Goal: Information Seeking & Learning: Check status

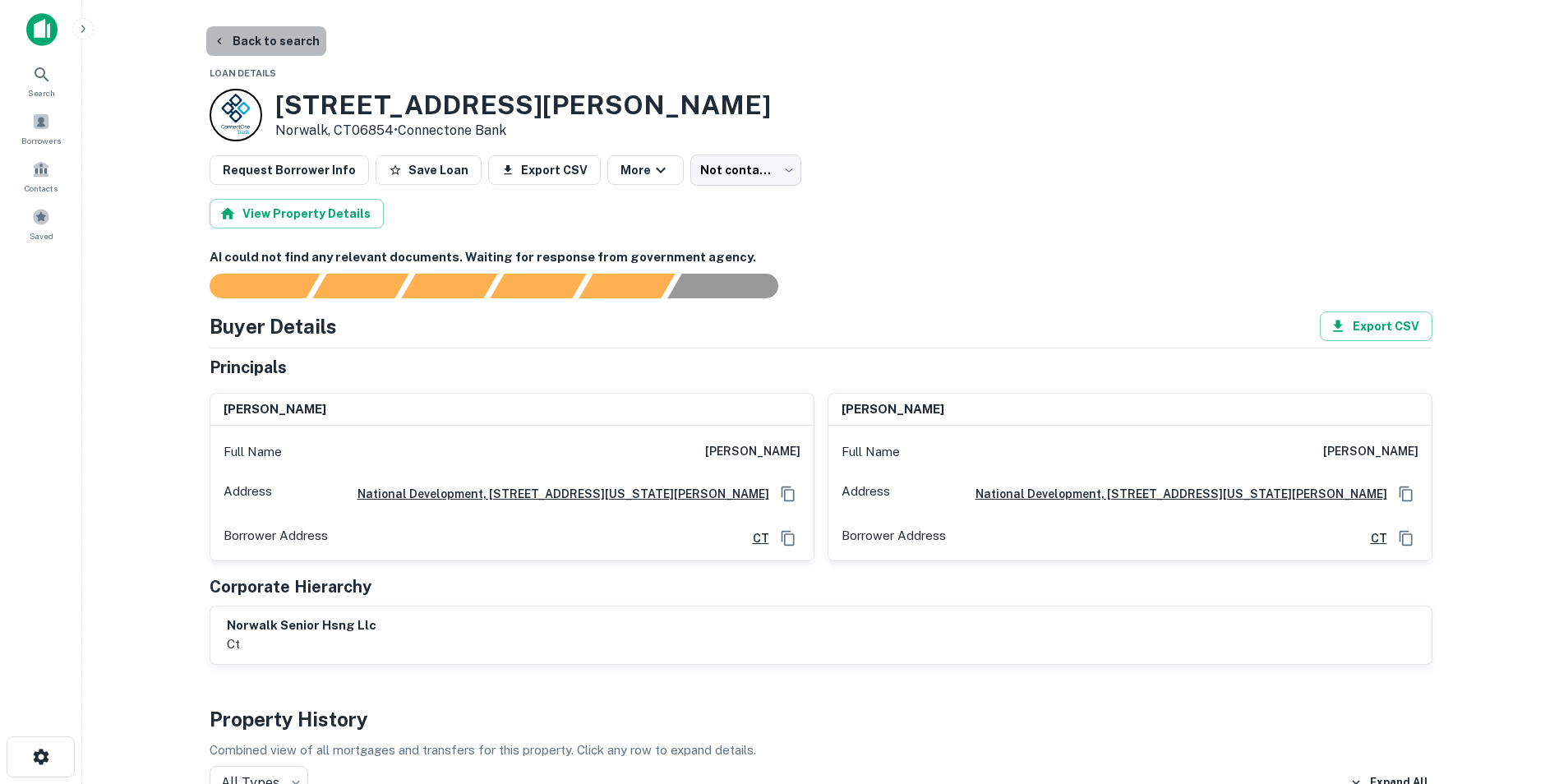
click at [270, 48] on button "Back to search" at bounding box center [267, 41] width 120 height 30
click at [23, 124] on span at bounding box center [14, 115] width 18 height 18
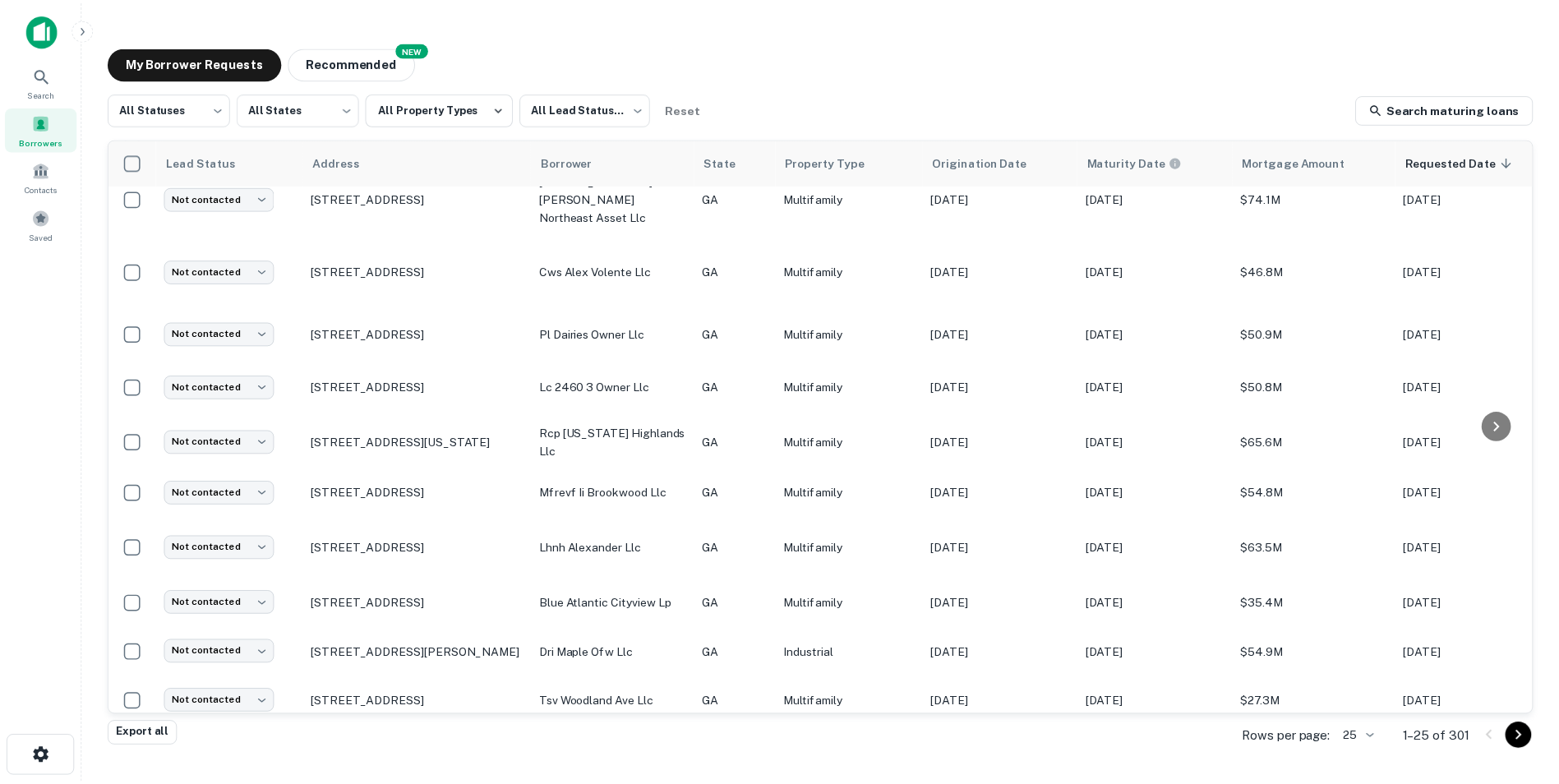
scroll to position [788, 0]
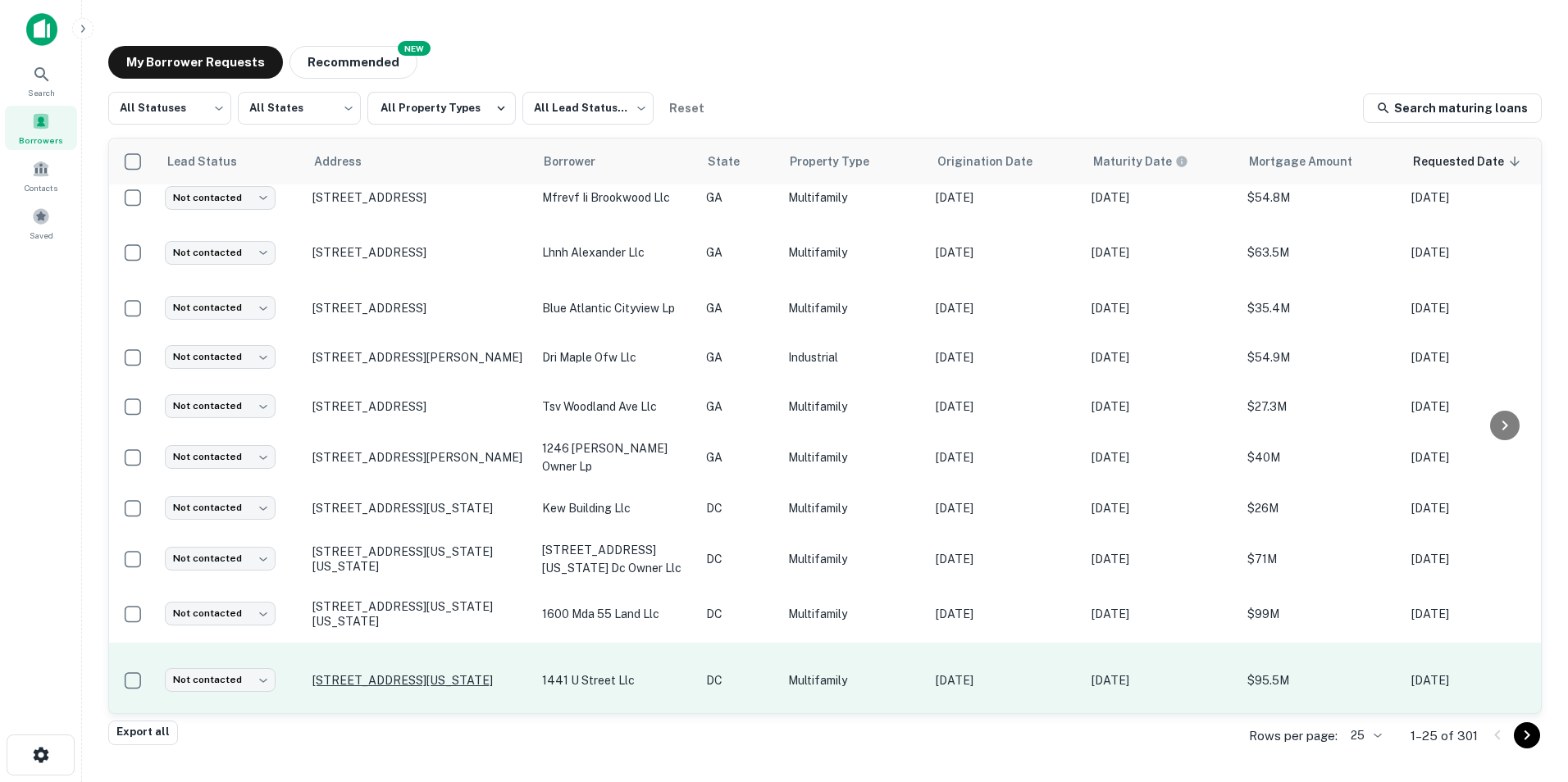
click at [415, 673] on p "[STREET_ADDRESS][US_STATE]" at bounding box center [420, 680] width 213 height 15
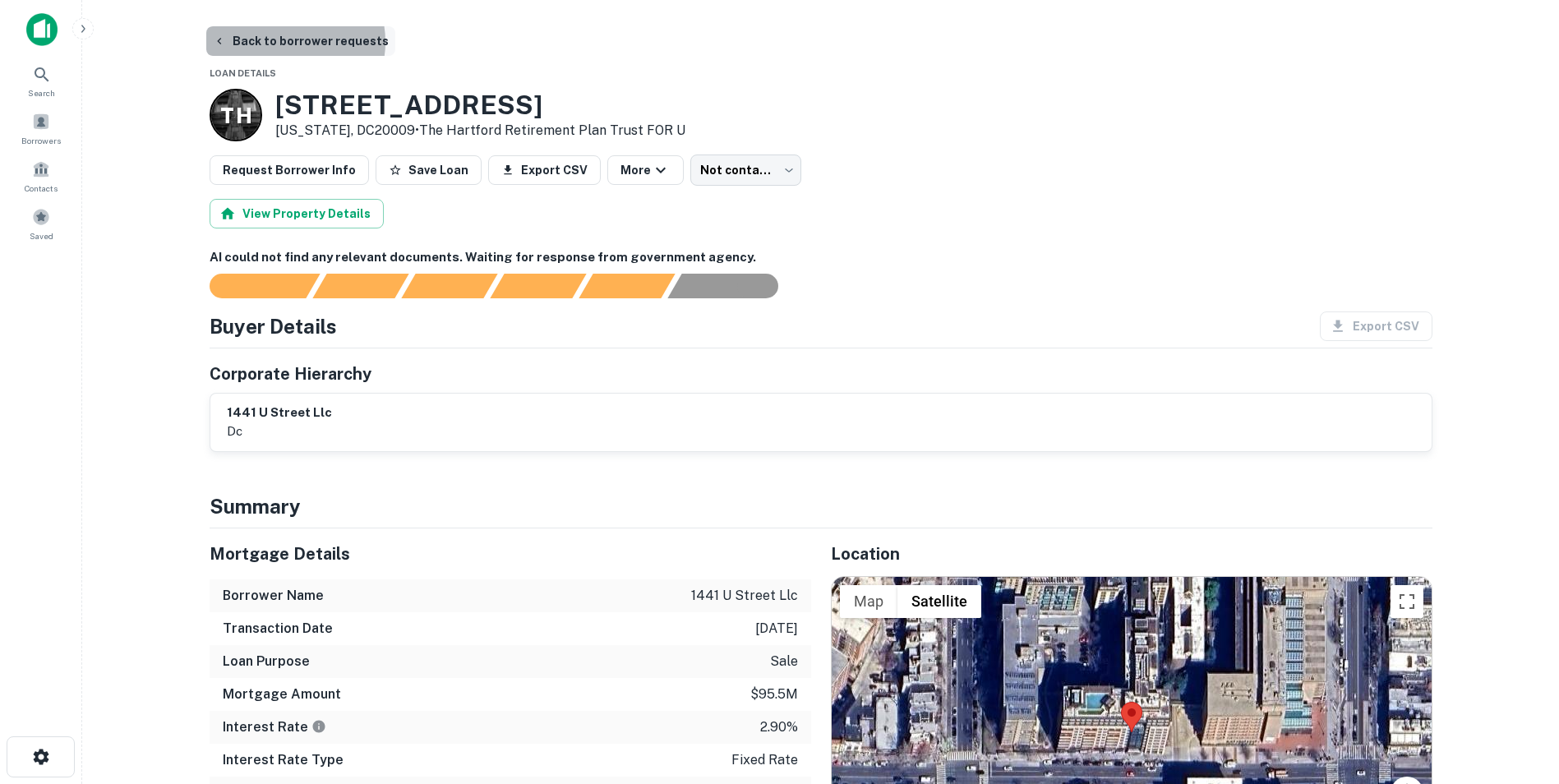
click at [289, 42] on button "Back to borrower requests" at bounding box center [301, 41] width 189 height 30
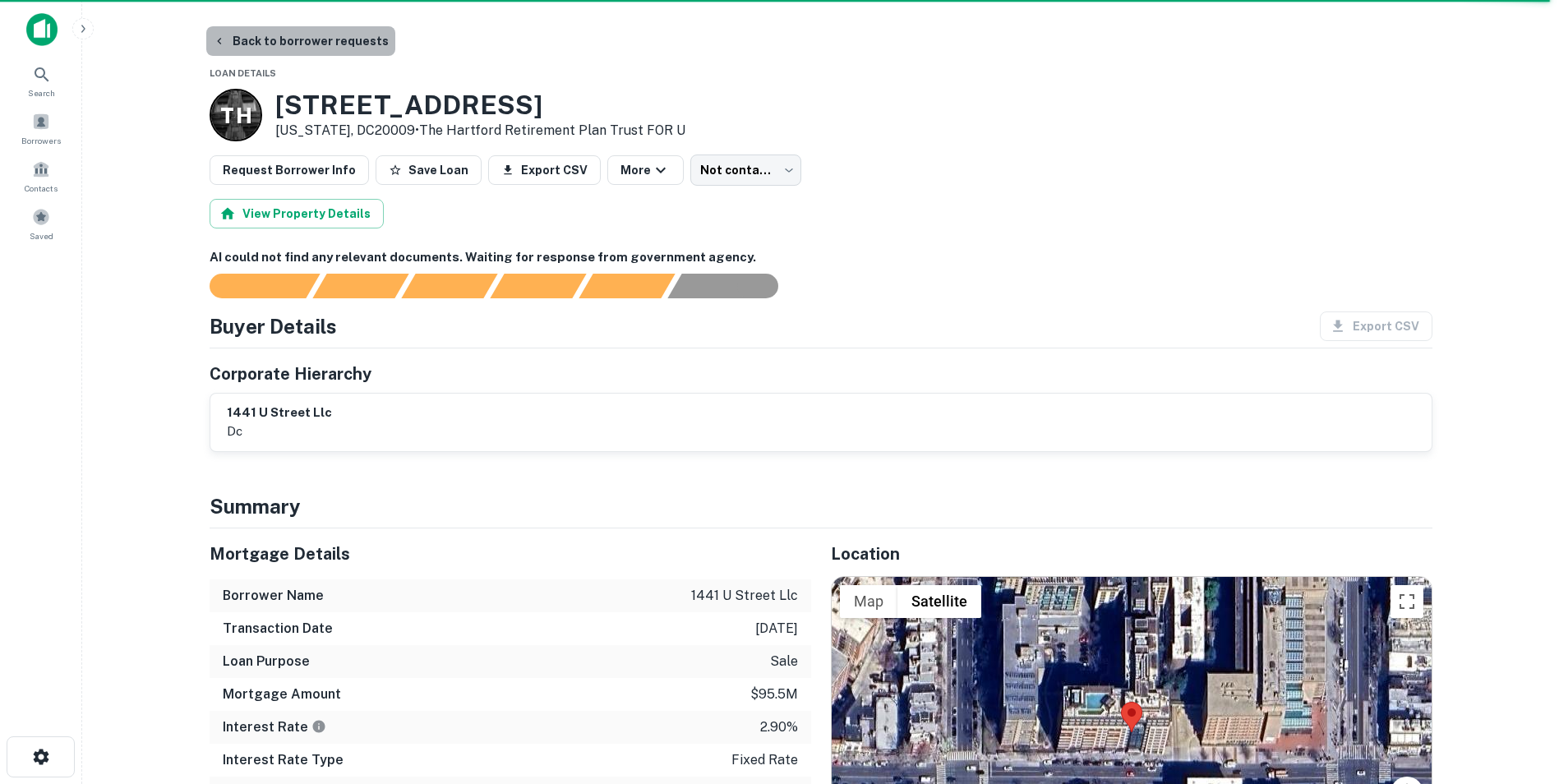
click at [316, 46] on button "Back to borrower requests" at bounding box center [301, 41] width 189 height 30
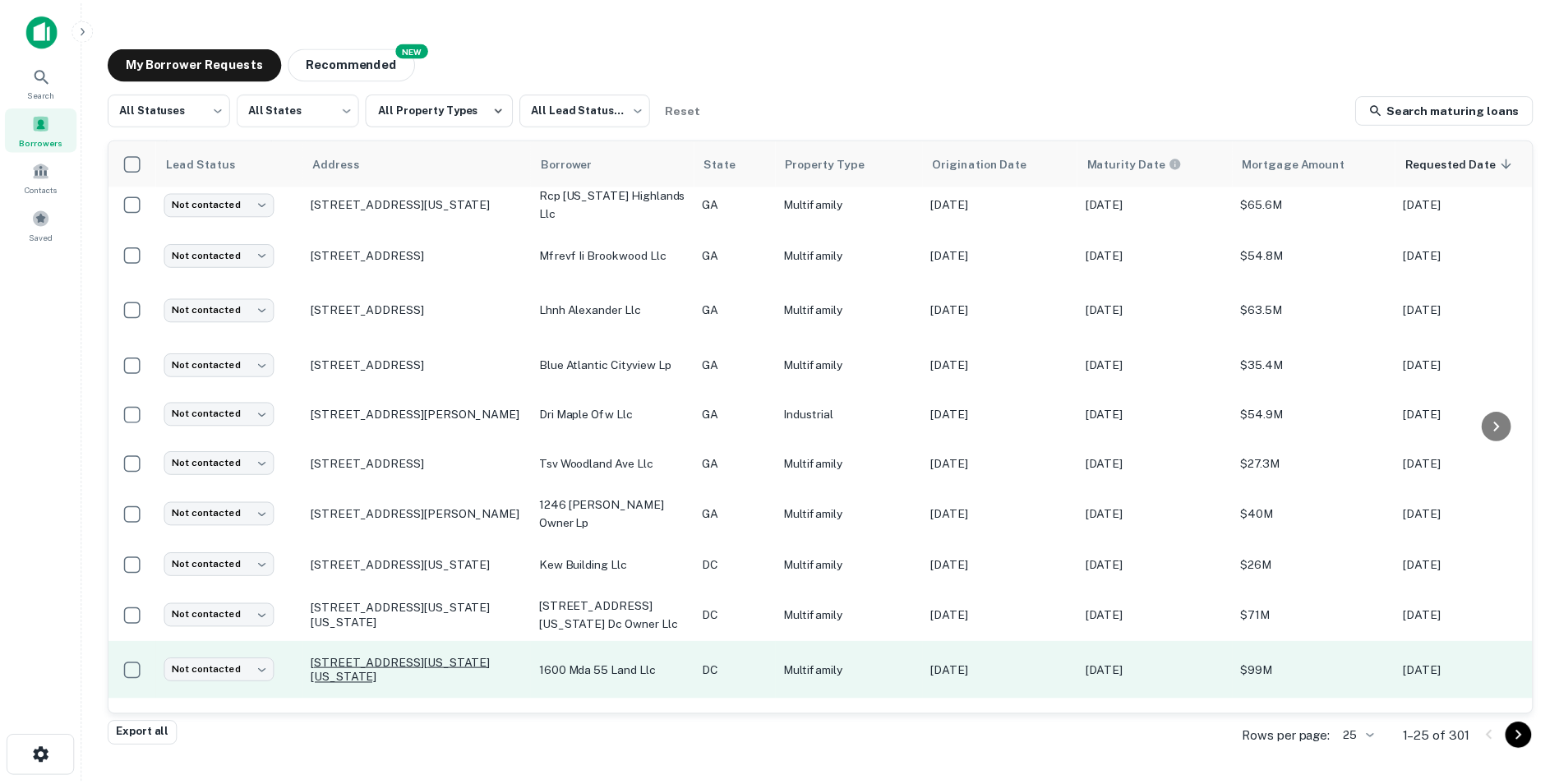
scroll to position [788, 0]
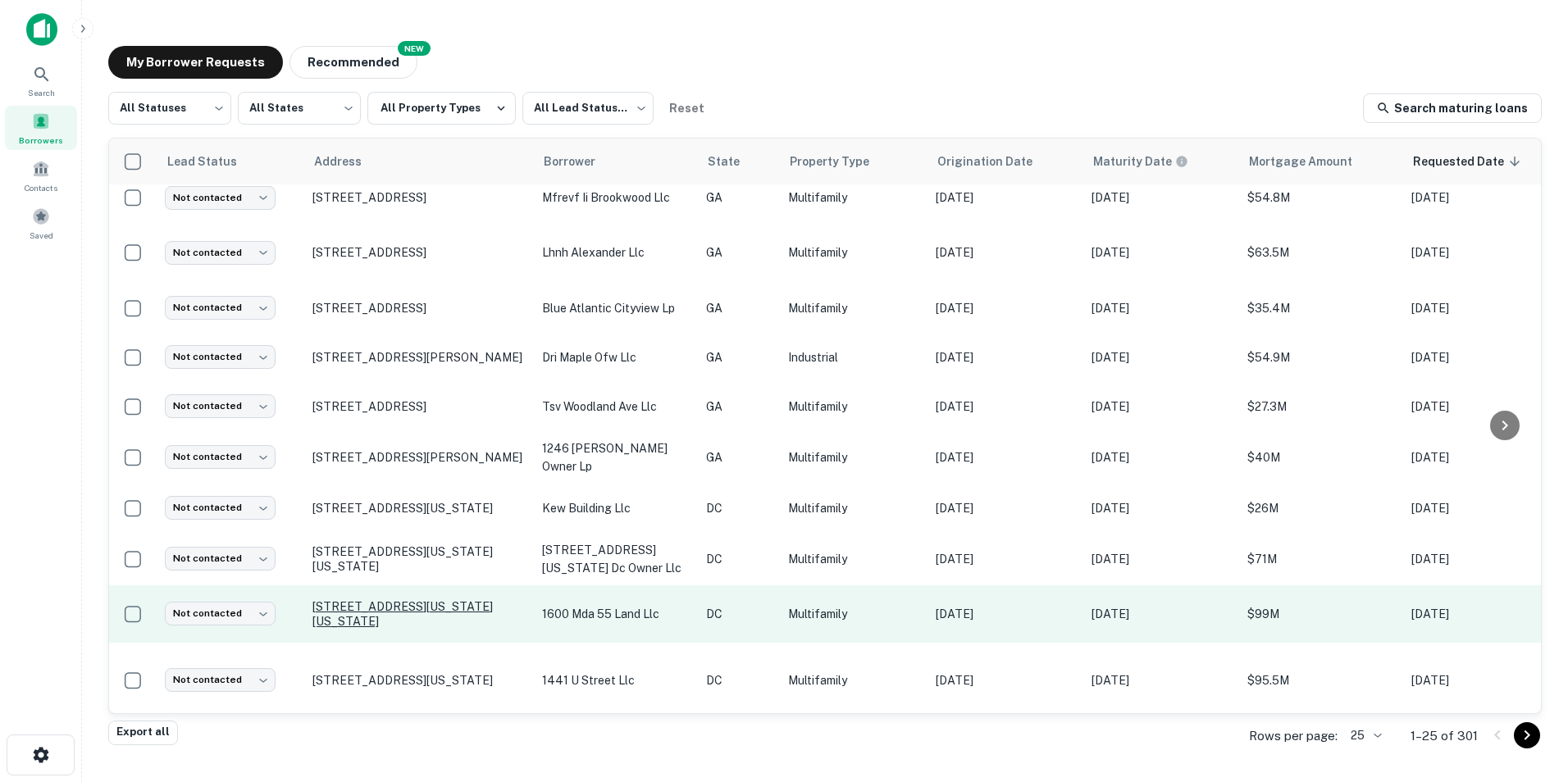
click at [445, 599] on p "[STREET_ADDRESS][US_STATE][US_STATE]" at bounding box center [420, 614] width 213 height 30
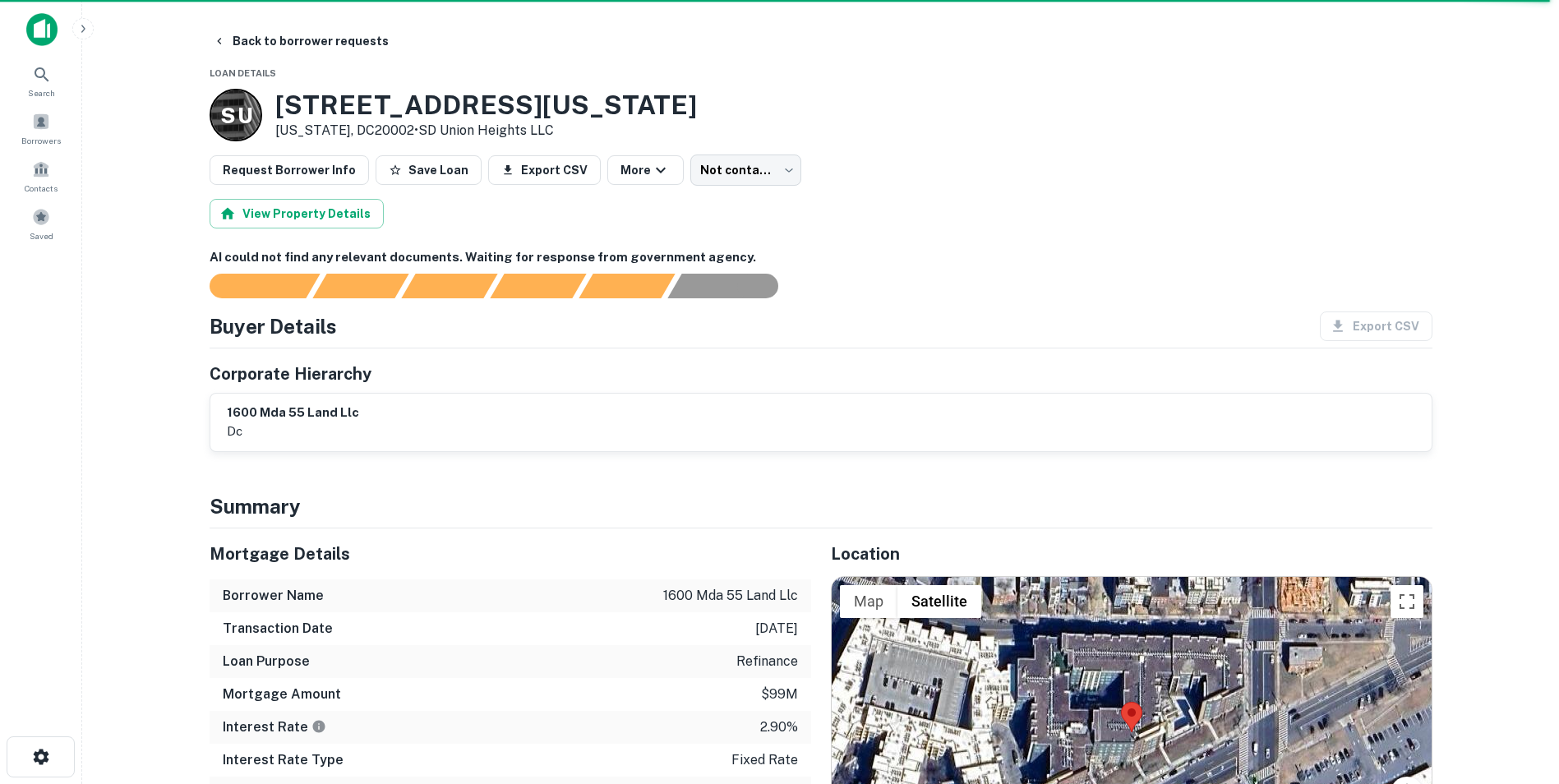
drag, startPoint x: 596, startPoint y: 548, endPoint x: 1087, endPoint y: 177, distance: 615.4
click at [1087, 177] on div "Request Borrower Info Save Loan Export CSV More Not contacted **** ​" at bounding box center [821, 170] width 1223 height 31
